Goal: Information Seeking & Learning: Learn about a topic

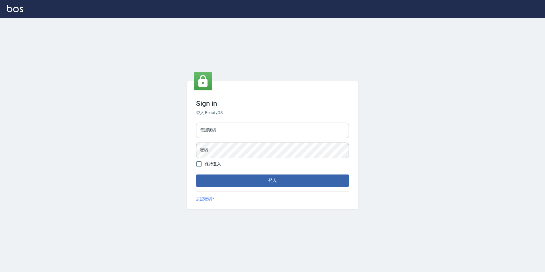
click at [264, 124] on input "電話號碼" at bounding box center [272, 130] width 153 height 15
type input "0923584688"
click at [196, 175] on button "登入" at bounding box center [272, 181] width 153 height 12
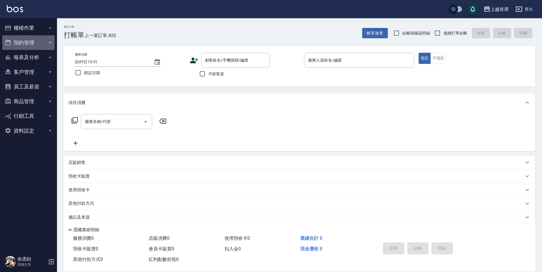
click at [37, 39] on button "預約管理" at bounding box center [28, 42] width 52 height 15
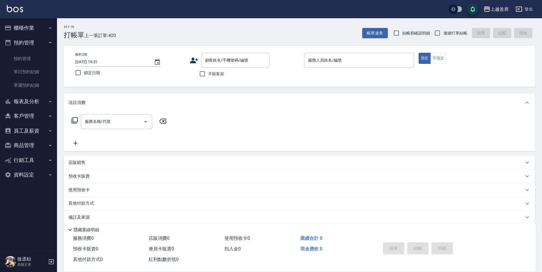
click at [31, 102] on button "報表及分析" at bounding box center [28, 101] width 52 height 15
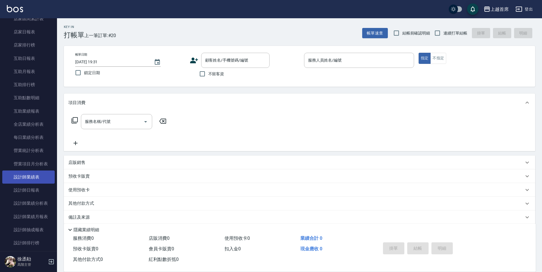
scroll to position [171, 0]
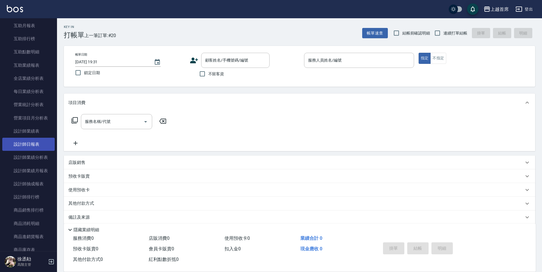
click at [34, 146] on link "設計師日報表" at bounding box center [28, 144] width 52 height 13
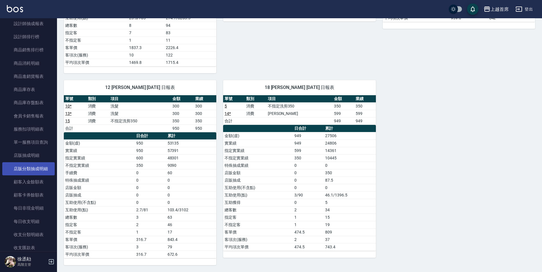
scroll to position [342, 0]
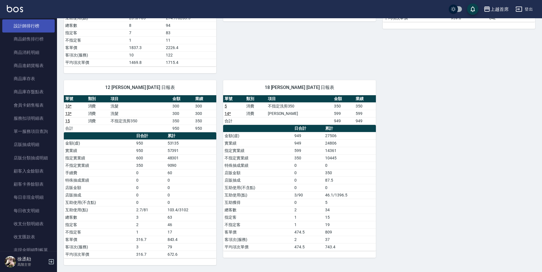
click at [34, 28] on link "設計師排行榜" at bounding box center [28, 25] width 52 height 13
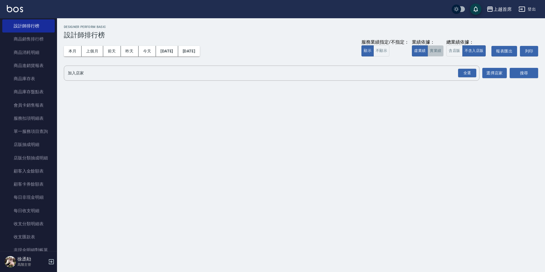
click at [436, 53] on button "實業績" at bounding box center [436, 50] width 16 height 11
click at [469, 70] on div "全選" at bounding box center [467, 73] width 18 height 9
click at [527, 74] on button "搜尋" at bounding box center [524, 73] width 29 height 11
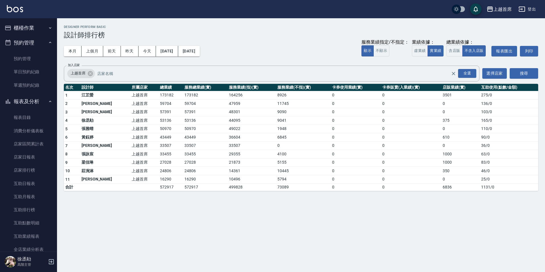
click at [38, 26] on button "櫃檯作業" at bounding box center [28, 28] width 52 height 15
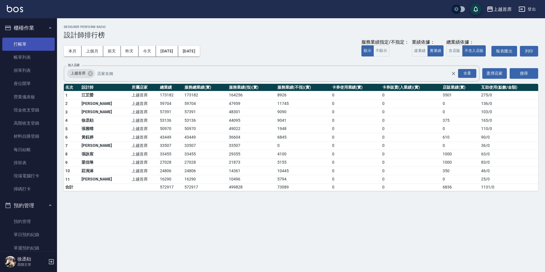
click at [31, 47] on link "打帳單" at bounding box center [28, 44] width 52 height 13
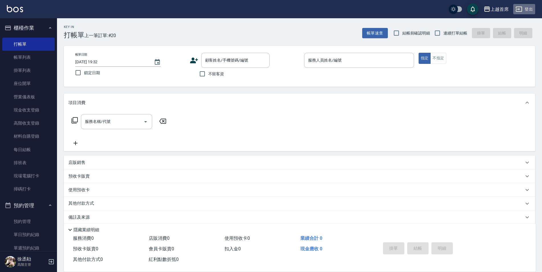
click at [530, 9] on button "登出" at bounding box center [525, 9] width 22 height 11
